Goal: Task Accomplishment & Management: Manage account settings

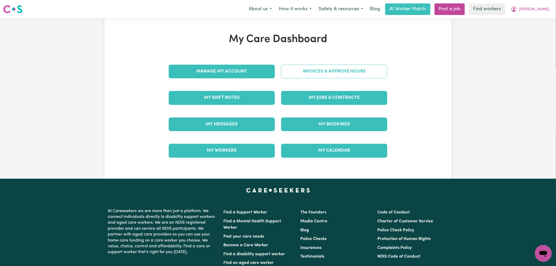
click at [312, 72] on link "Invoices & Approve Hours" at bounding box center [334, 72] width 106 height 14
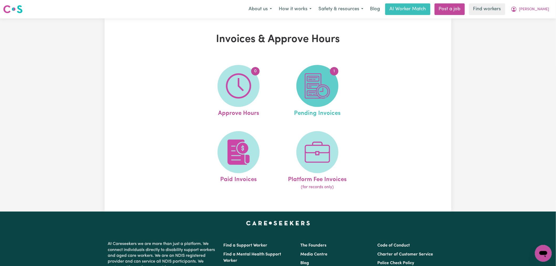
click at [324, 85] on img at bounding box center [317, 85] width 25 height 25
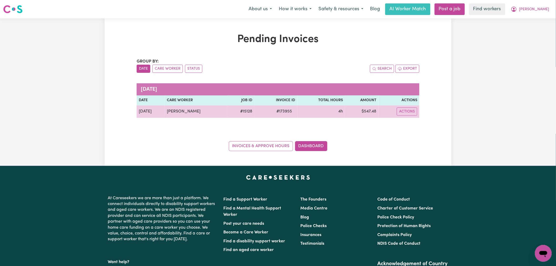
click at [405, 116] on td "Actions" at bounding box center [398, 111] width 41 height 13
click at [410, 111] on button "Actions" at bounding box center [406, 111] width 20 height 8
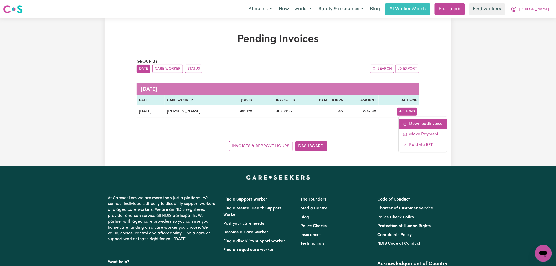
click at [411, 123] on link "Download Invoice" at bounding box center [422, 123] width 48 height 11
drag, startPoint x: 534, startPoint y: 63, endPoint x: 541, endPoint y: 19, distance: 44.2
click at [534, 60] on div "Pending Invoices Group by: Date Care Worker Status Search Export [DATE] Date Ca…" at bounding box center [278, 91] width 556 height 147
click at [545, 10] on span "[PERSON_NAME]" at bounding box center [534, 10] width 30 height 6
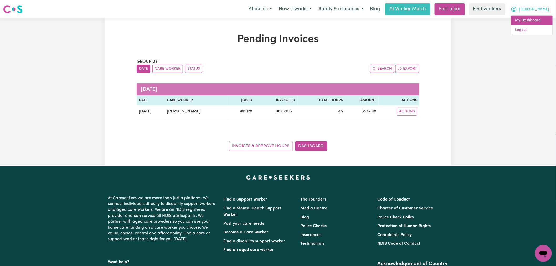
click at [543, 22] on link "My Dashboard" at bounding box center [531, 20] width 41 height 10
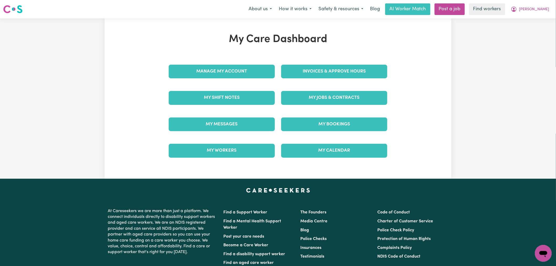
click at [258, 78] on div "Manage My Account" at bounding box center [221, 71] width 112 height 26
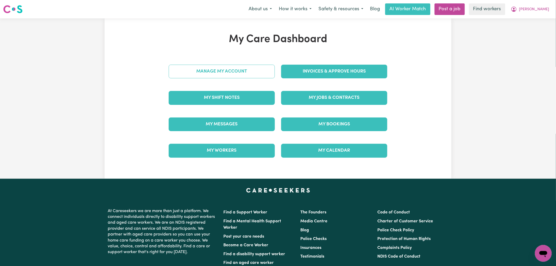
click at [257, 75] on link "Manage My Account" at bounding box center [222, 72] width 106 height 14
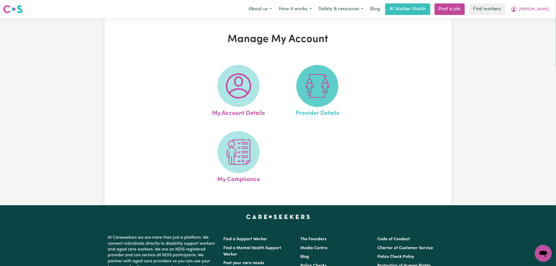
click at [316, 86] on img at bounding box center [317, 85] width 25 height 25
select select "NDIS_FUNDING_AGENCY_MANAGED"
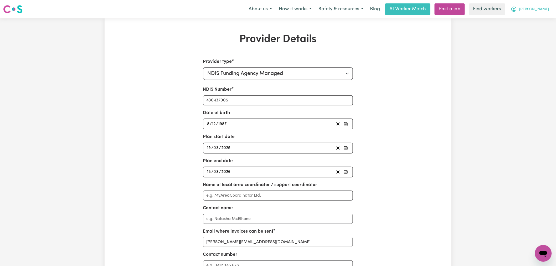
click at [543, 8] on span "[PERSON_NAME]" at bounding box center [534, 10] width 30 height 6
click at [538, 27] on link "Logout" at bounding box center [531, 30] width 41 height 10
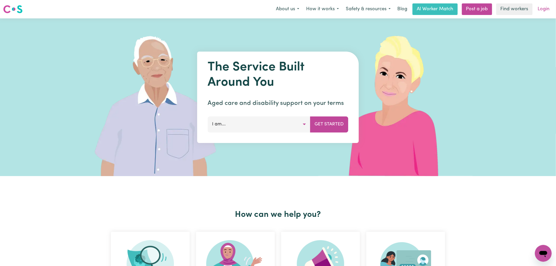
click at [546, 8] on link "Login" at bounding box center [543, 9] width 18 height 12
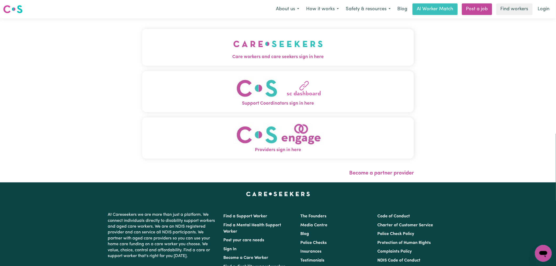
click at [233, 45] on img "Care workers and care seekers sign in here" at bounding box center [278, 43] width 90 height 19
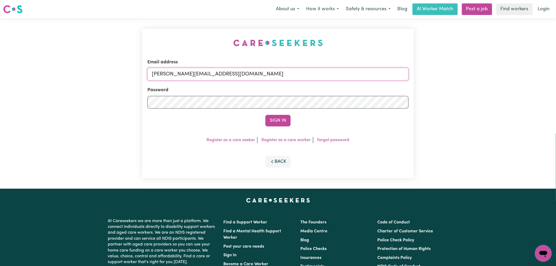
click at [242, 72] on input "[PERSON_NAME][EMAIL_ADDRESS][DOMAIN_NAME]" at bounding box center [277, 74] width 261 height 13
drag, startPoint x: 211, startPoint y: 77, endPoint x: 179, endPoint y: 75, distance: 32.1
click at [179, 75] on input "[EMAIL_ADDRESS][DOMAIN_NAME]" at bounding box center [277, 74] width 261 height 13
type input "[EMAIL_ADDRESS][DOMAIN_NAME]"
click at [264, 120] on div "Sign In" at bounding box center [277, 121] width 261 height 12
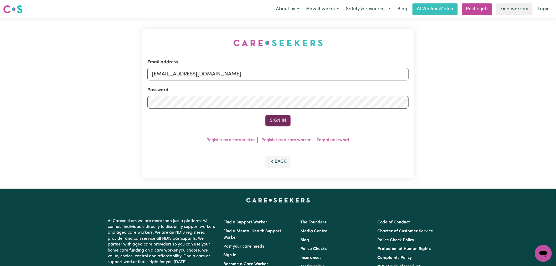
click at [268, 120] on button "Sign In" at bounding box center [277, 121] width 25 height 12
